Goal: Transaction & Acquisition: Purchase product/service

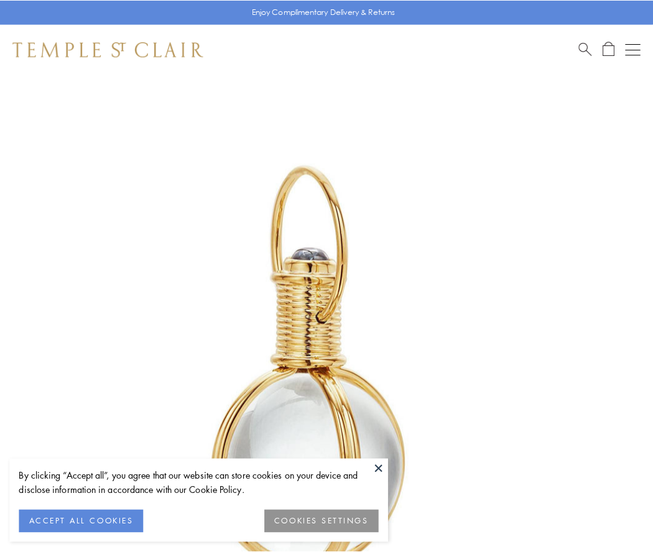
scroll to position [325, 0]
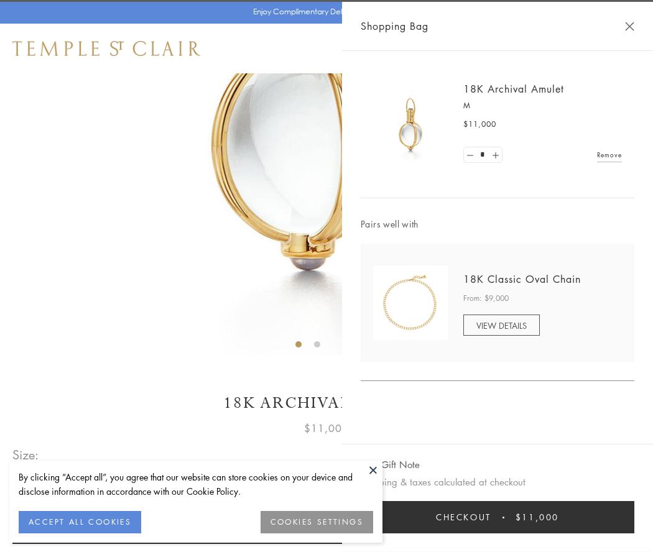
click at [498, 517] on button "Checkout $11,000" at bounding box center [498, 517] width 274 height 32
